Goal: Transaction & Acquisition: Purchase product/service

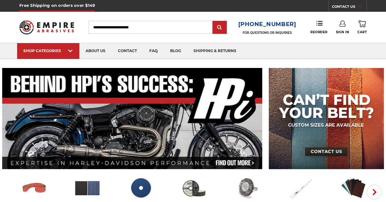
click at [138, 26] on input "Search" at bounding box center [151, 27] width 124 height 13
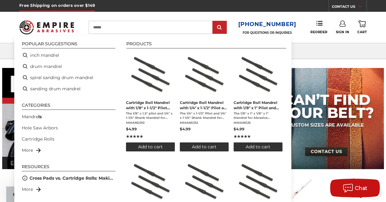
type input "*******"
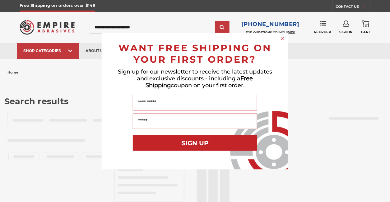
type input "*******"
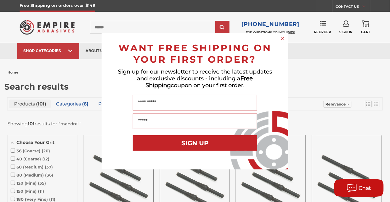
click at [284, 37] on icon "Close dialog" at bounding box center [282, 38] width 6 height 6
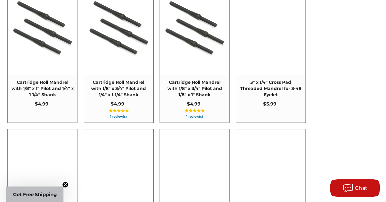
scroll to position [876, 0]
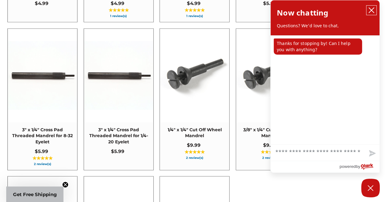
drag, startPoint x: 371, startPoint y: 7, endPoint x: 366, endPoint y: 12, distance: 6.8
click at [371, 7] on button "close chatbox" at bounding box center [371, 10] width 10 height 9
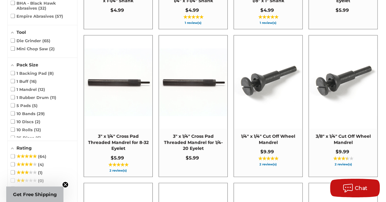
scroll to position [424, 0]
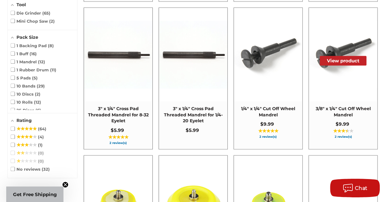
click at [336, 107] on span "3/8" x 1/4" Cut Off Wheel Mandrel" at bounding box center [343, 112] width 62 height 12
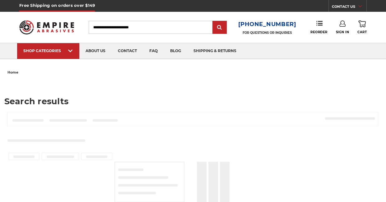
type input "*******"
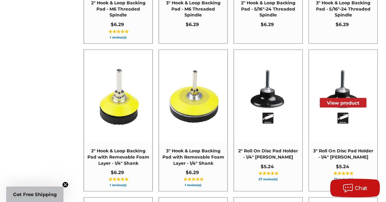
scroll to position [678, 0]
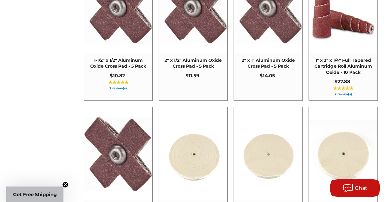
scroll to position [1582, 0]
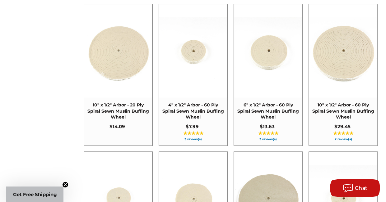
scroll to position [1922, 0]
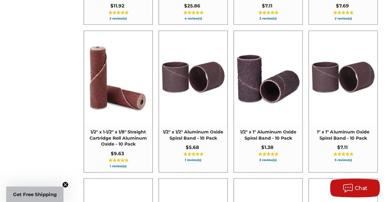
scroll to position [2346, 0]
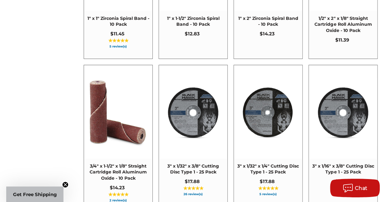
scroll to position [2741, 0]
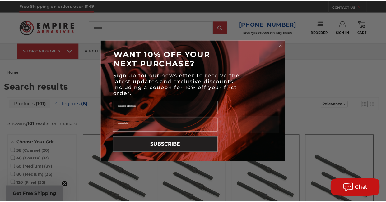
scroll to position [3350, 0]
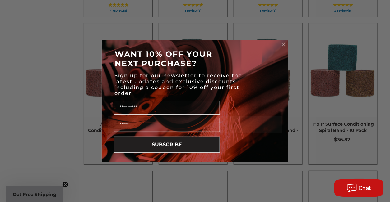
click at [283, 44] on circle "Close dialog" at bounding box center [284, 45] width 6 height 6
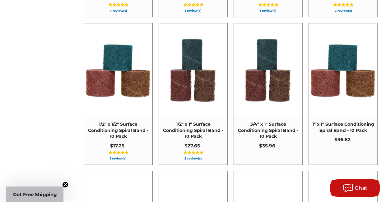
scroll to position [2728, 0]
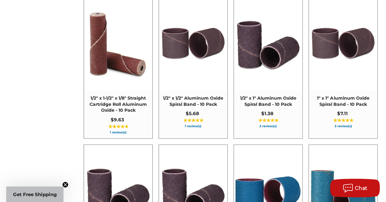
scroll to position [2389, 0]
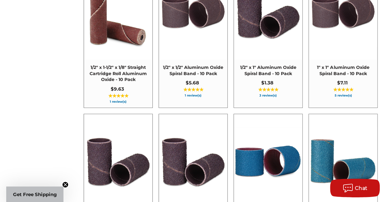
scroll to position [1711, 0]
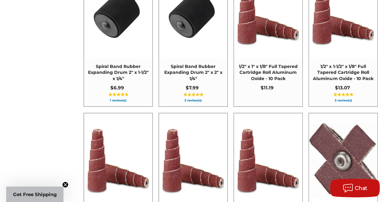
scroll to position [976, 0]
